Goal: Information Seeking & Learning: Learn about a topic

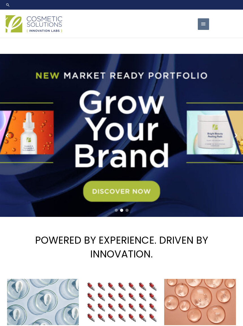
click at [203, 27] on span "button" at bounding box center [203, 24] width 6 height 12
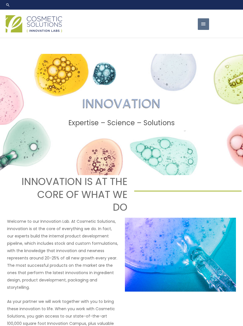
click at [202, 24] on span "button" at bounding box center [203, 24] width 6 height 12
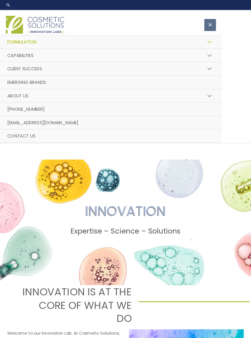
scroll to position [1, 0]
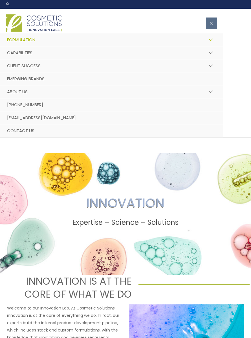
click at [12, 91] on span "About Us" at bounding box center [17, 92] width 21 height 6
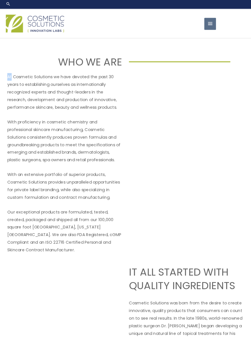
scroll to position [2, 0]
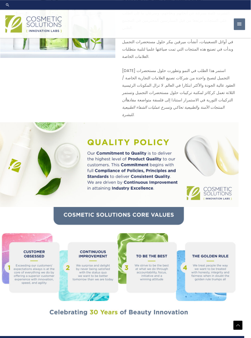
scroll to position [331, 6]
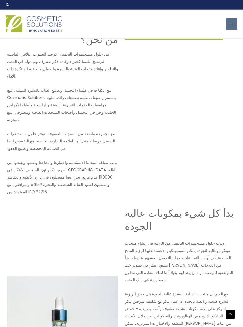
scroll to position [0, 0]
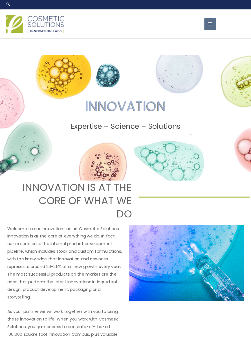
scroll to position [2, 0]
